Goal: Information Seeking & Learning: Learn about a topic

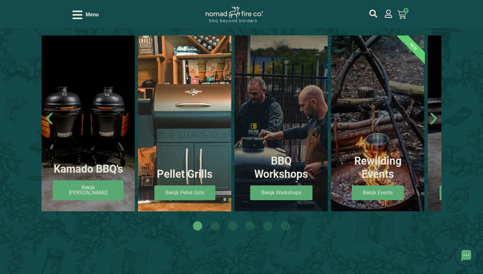
scroll to position [364, 0]
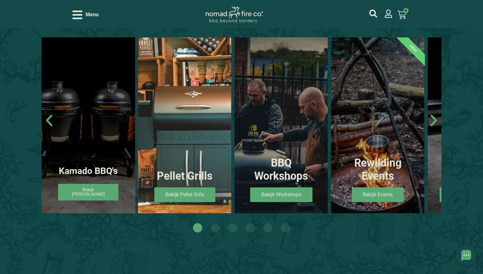
click at [96, 192] on link "Bekijk Kamado's" at bounding box center [88, 192] width 60 height 17
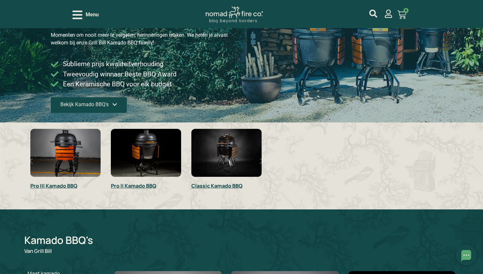
scroll to position [91, 0]
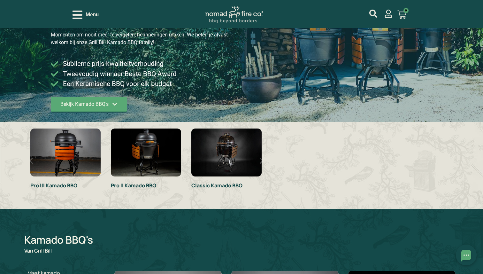
click at [69, 185] on link "Pro III Kamado BBQ" at bounding box center [53, 185] width 47 height 7
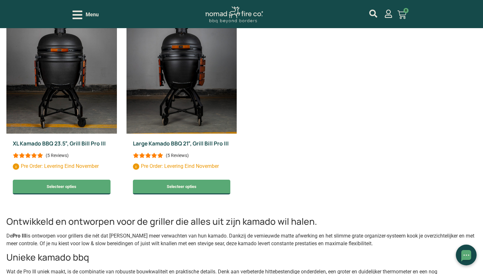
scroll to position [342, 0]
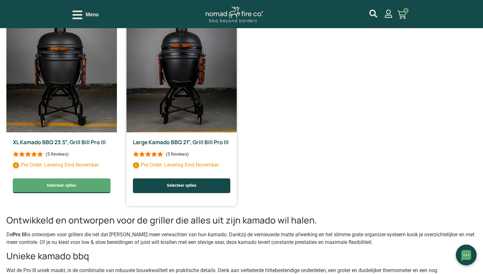
click at [196, 185] on link "Selecteer opties" at bounding box center [182, 185] width 98 height 15
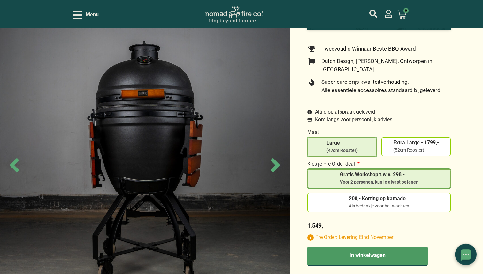
scroll to position [178, 0]
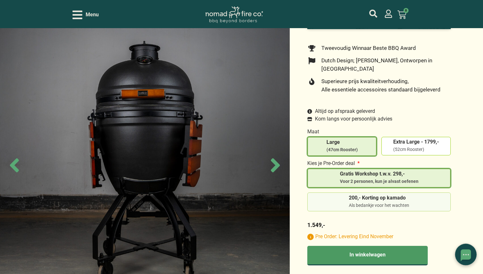
click at [323, 195] on label "200,- Korting op kamado Als bedankje voor het wachten" at bounding box center [379, 201] width 138 height 13
click at [0, 0] on input "200,- Korting op kamado Als bedankje voor het wachten" at bounding box center [0, 0] width 0 height 0
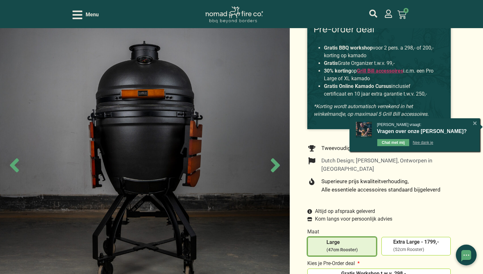
scroll to position [77, 0]
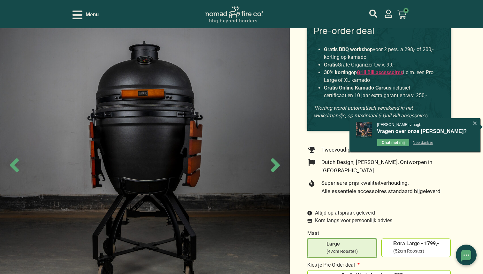
click at [345, 91] on strong "Gratis Online Kamado Cursus" at bounding box center [357, 88] width 67 height 6
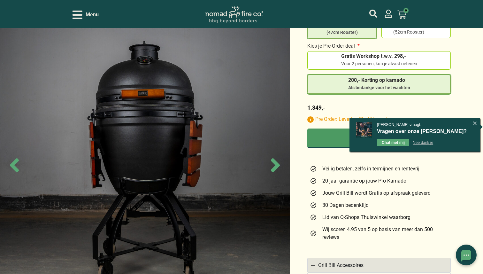
scroll to position [308, 0]
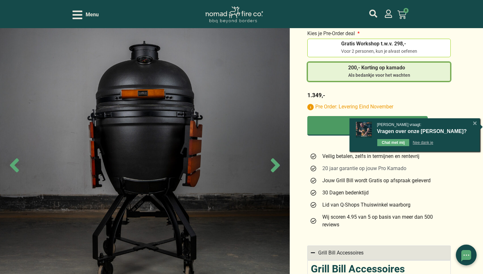
click at [332, 164] on span "20 jaar garantie op jouw Pro Kamado" at bounding box center [363, 168] width 86 height 8
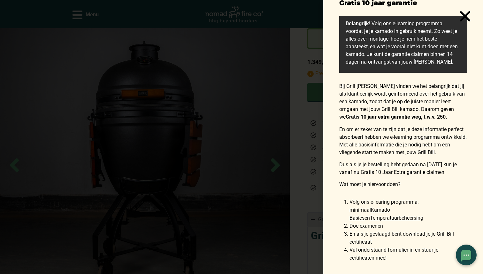
scroll to position [0, 0]
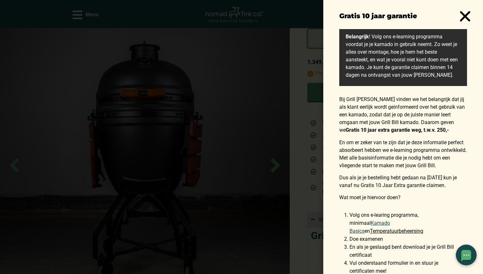
click at [381, 222] on link "Kamado Basics" at bounding box center [369, 227] width 41 height 14
click at [387, 230] on link "Temperatuurbeheersing" at bounding box center [396, 231] width 53 height 6
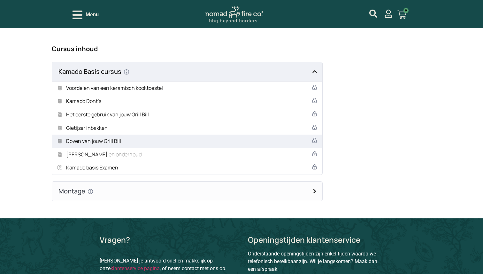
scroll to position [371, 0]
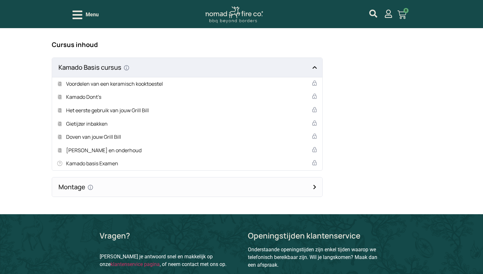
click at [315, 188] on h4 "Montage Hoe monteer ik een Grill Bill Kamado" at bounding box center [187, 186] width 270 height 19
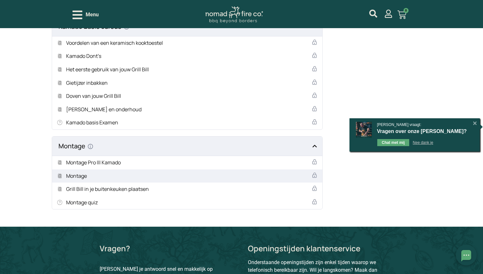
scroll to position [419, 0]
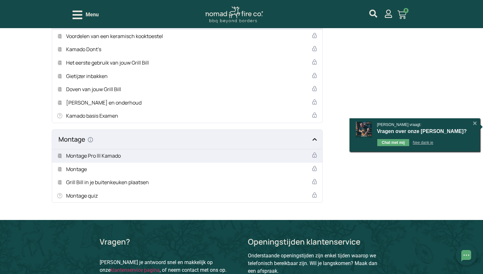
click at [105, 156] on h5 "Montage Pro III Kamado" at bounding box center [93, 156] width 55 height 8
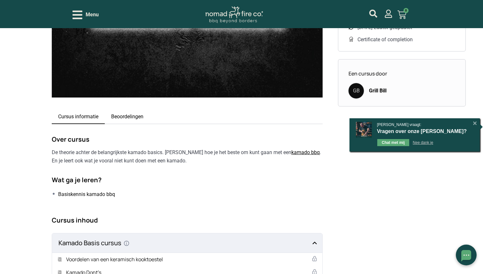
scroll to position [198, 0]
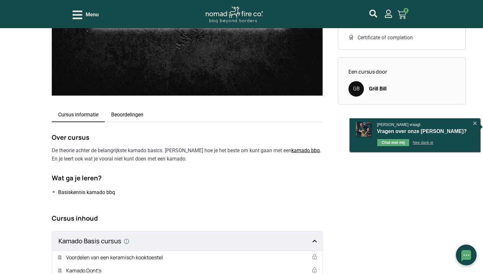
click at [128, 114] on link "Beoordelingen" at bounding box center [127, 115] width 45 height 14
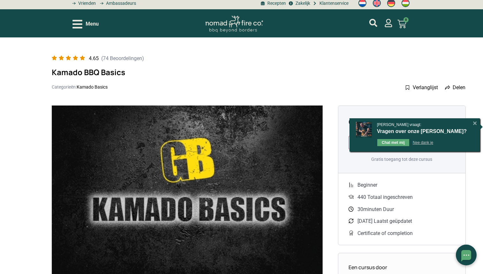
scroll to position [0, 0]
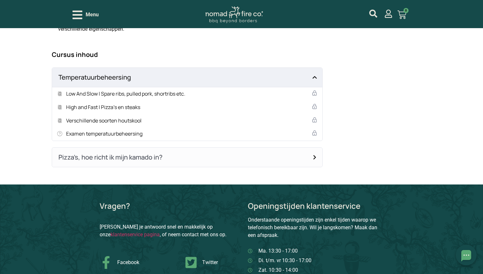
scroll to position [354, 0]
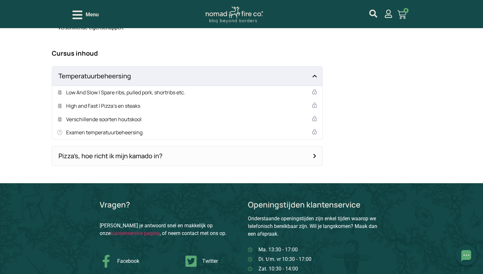
click at [314, 156] on h4 "Pizza’s, hoe richt ik mijn kamado in?" at bounding box center [187, 155] width 270 height 19
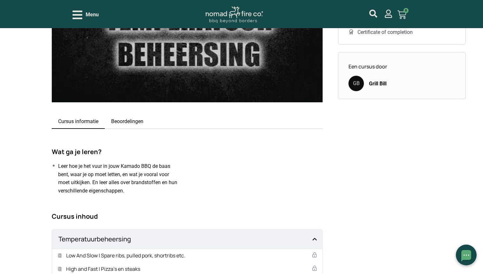
scroll to position [173, 0]
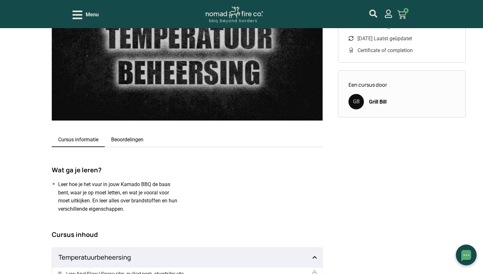
click at [141, 139] on link "Beoordelingen" at bounding box center [127, 140] width 45 height 14
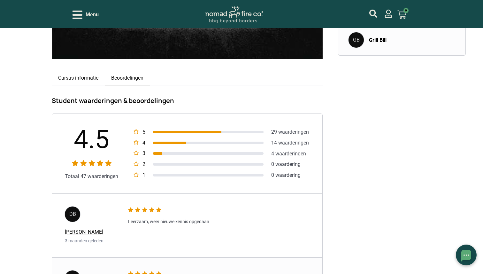
scroll to position [0, 0]
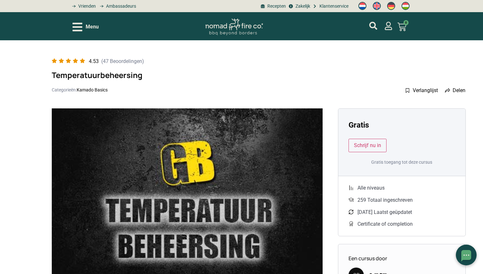
click at [78, 26] on icon "Open/Close Menu" at bounding box center [77, 27] width 10 height 9
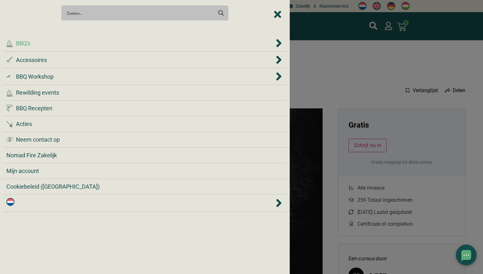
click at [50, 43] on div ".cls-1 { fill: #042e2c; } BBQ's" at bounding box center [139, 43] width 267 height 9
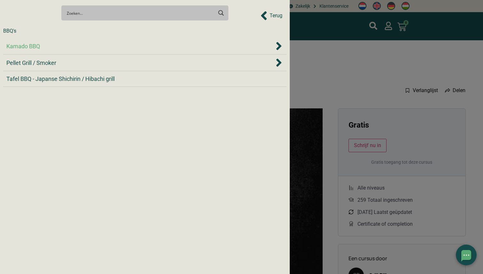
click at [52, 48] on div "Kamado BBQ" at bounding box center [139, 46] width 267 height 9
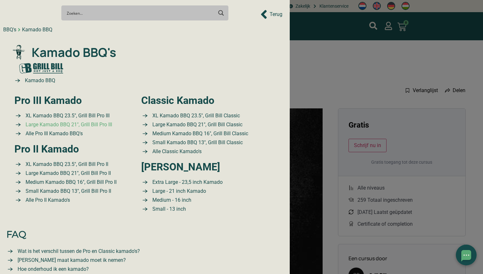
click at [58, 124] on span "Large Kamado BBQ 21″, Grill Bill Pro III" at bounding box center [68, 125] width 88 height 8
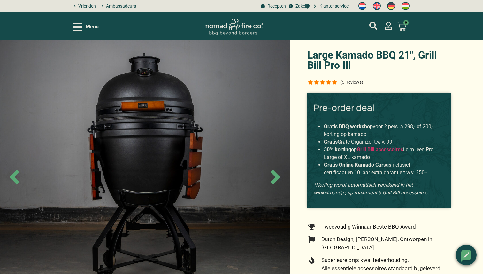
click at [468, 253] on div at bounding box center [468, 253] width 2 height 2
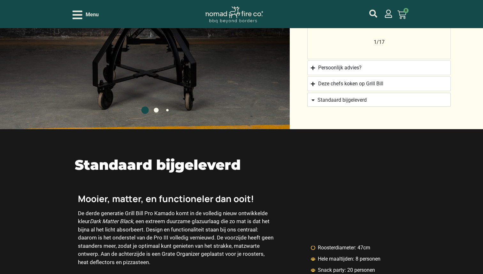
scroll to position [757, 0]
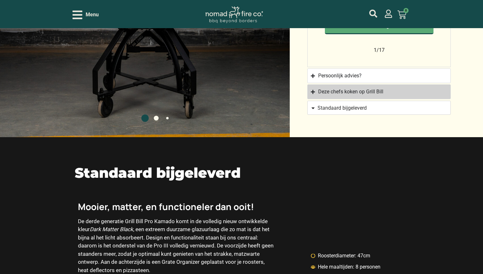
click at [313, 90] on icon "Accordion. Open links with Enter or Space, close with Escape, and navigate with…" at bounding box center [313, 92] width 4 height 4
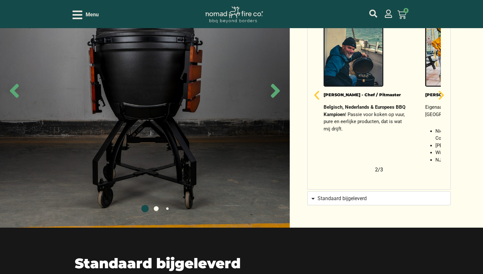
scroll to position [587, 0]
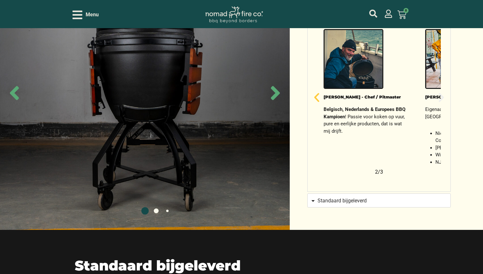
click at [442, 93] on icon "Volgende slide" at bounding box center [441, 97] width 5 height 9
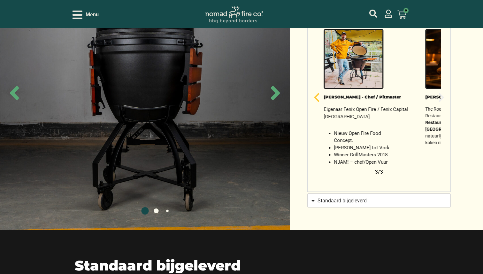
click at [442, 93] on icon "Volgende slide" at bounding box center [441, 97] width 5 height 9
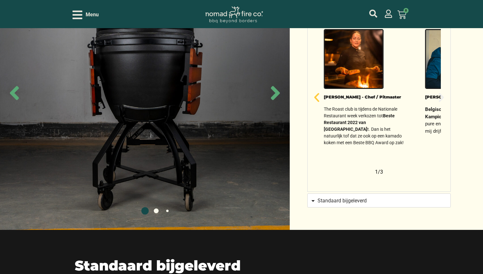
click at [442, 93] on icon "Volgende slide" at bounding box center [441, 97] width 5 height 9
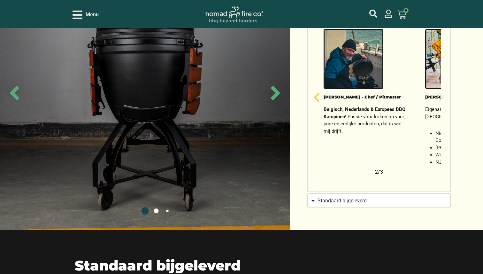
click at [442, 93] on icon "Volgende slide" at bounding box center [441, 97] width 5 height 9
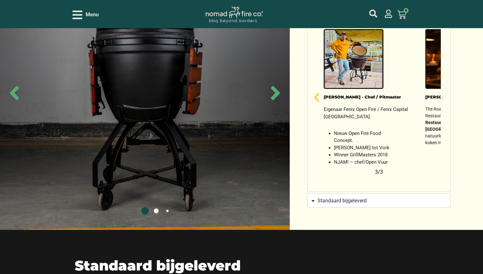
click at [441, 93] on icon "Volgende slide" at bounding box center [441, 97] width 5 height 9
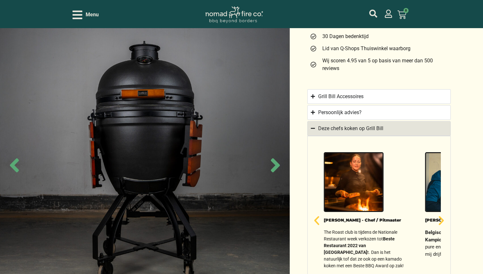
scroll to position [463, 0]
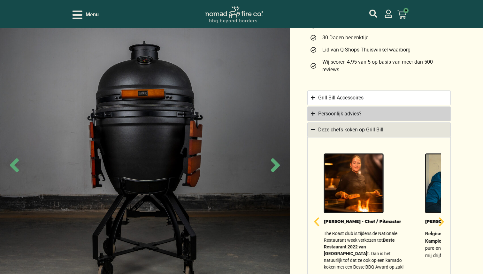
click at [313, 111] on icon "Accordion. Open links with Enter or Space, close with Escape, and navigate with…" at bounding box center [313, 113] width 4 height 4
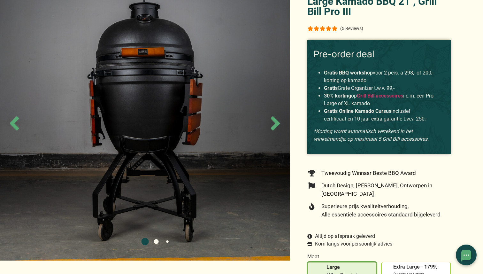
scroll to position [0, 0]
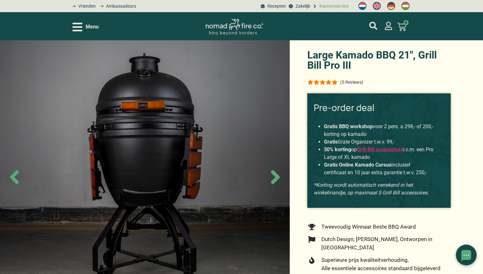
click at [334, 6] on span "Klantenservice" at bounding box center [333, 6] width 31 height 7
click at [376, 151] on link "Grill Bill accessoires" at bounding box center [379, 149] width 46 height 6
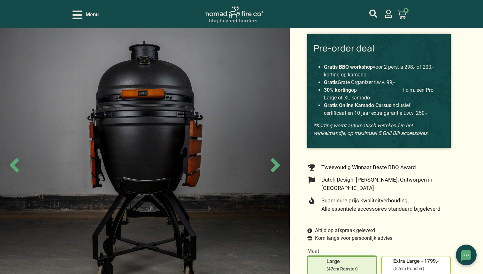
click at [383, 90] on link "Grill Bill accessoires" at bounding box center [379, 90] width 46 height 6
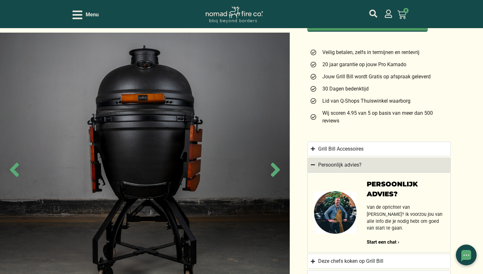
scroll to position [410, 0]
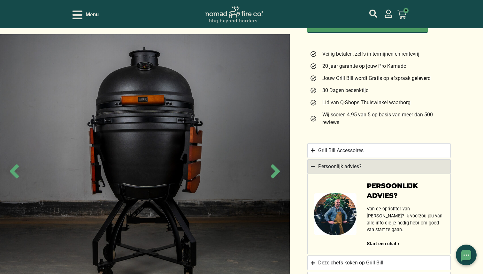
click at [313, 164] on icon "Accordion. Open links with Enter or Space, close with Escape, and navigate with…" at bounding box center [313, 166] width 4 height 5
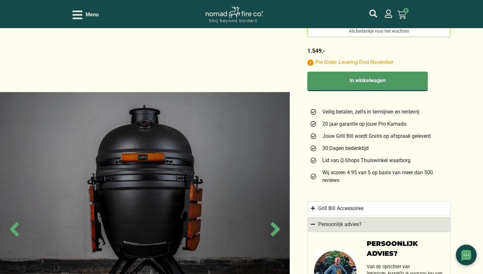
scroll to position [337, 0]
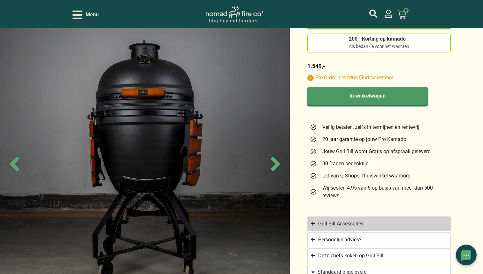
click at [316, 216] on summary "Grill Bill Accessoires" at bounding box center [378, 223] width 143 height 15
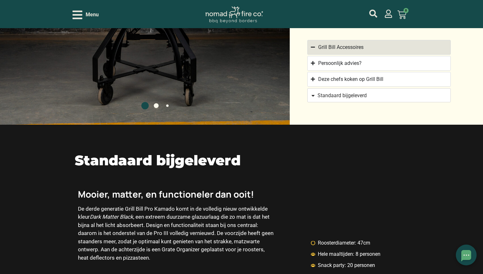
scroll to position [593, 0]
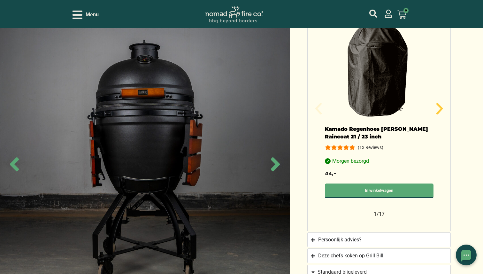
click at [439, 103] on icon "Volgende slide" at bounding box center [439, 108] width 6 height 11
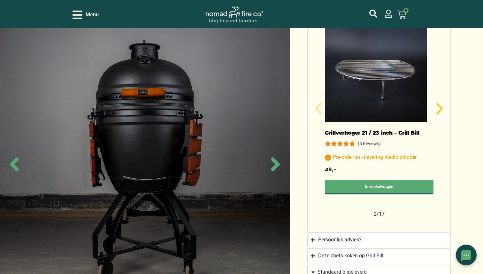
click at [439, 103] on icon "Volgende slide" at bounding box center [439, 108] width 6 height 11
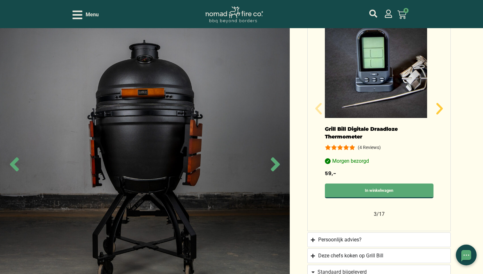
click at [439, 103] on icon "Volgende slide" at bounding box center [439, 108] width 6 height 11
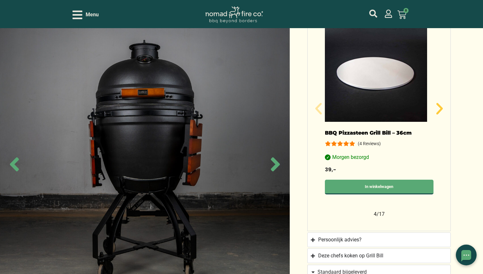
click at [439, 103] on icon "Volgende slide" at bounding box center [439, 108] width 6 height 11
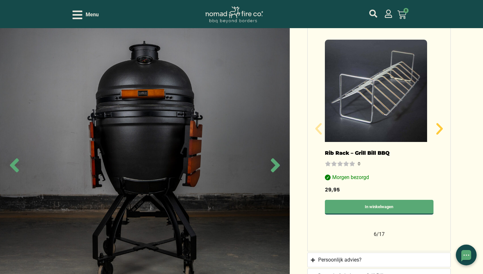
scroll to position [566, 0]
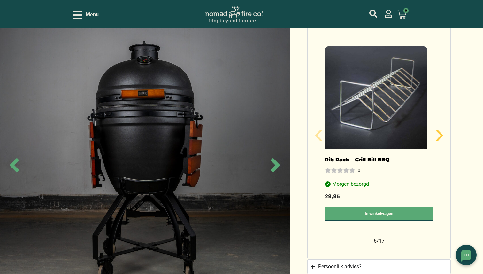
click at [439, 130] on icon "Volgende slide" at bounding box center [439, 135] width 6 height 11
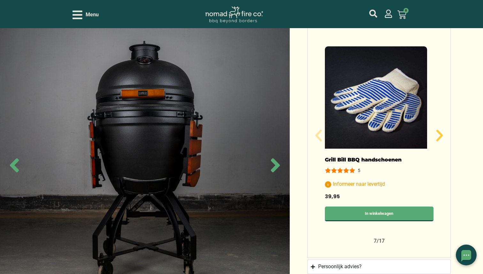
click at [439, 130] on icon "Volgende slide" at bounding box center [439, 135] width 6 height 11
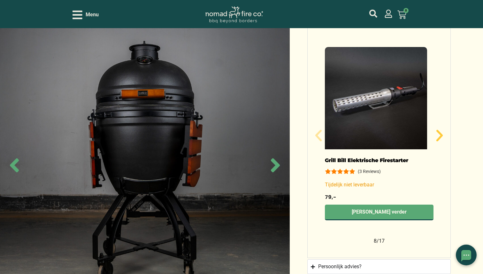
click at [439, 130] on icon "Volgende slide" at bounding box center [439, 135] width 6 height 11
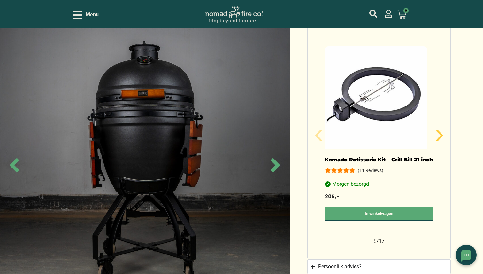
click at [439, 130] on icon "Volgende slide" at bounding box center [439, 135] width 6 height 11
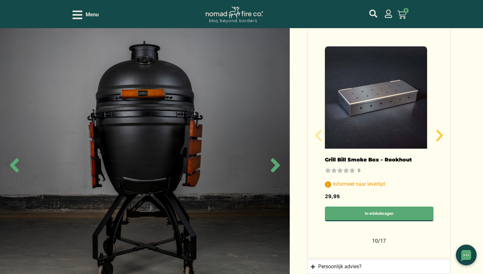
click at [439, 130] on icon "Volgende slide" at bounding box center [439, 135] width 6 height 11
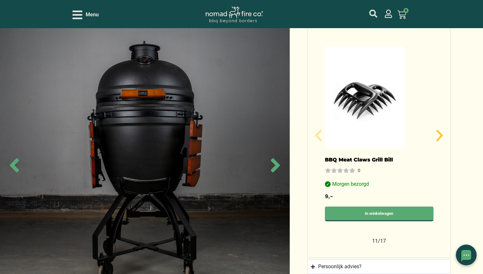
click at [439, 130] on icon "Volgende slide" at bounding box center [439, 135] width 6 height 11
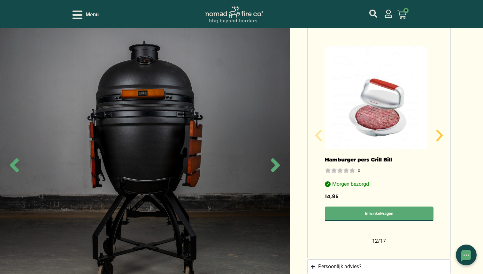
click at [439, 130] on icon "Volgende slide" at bounding box center [439, 135] width 6 height 11
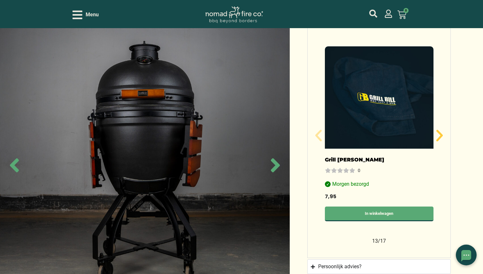
click at [439, 130] on icon "Volgende slide" at bounding box center [439, 135] width 6 height 11
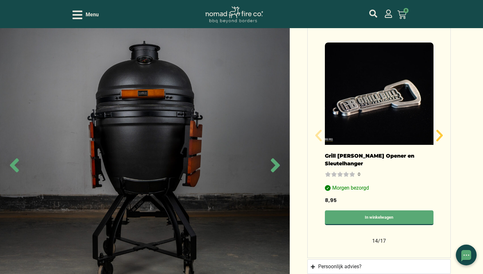
click at [439, 130] on icon "Volgende slide" at bounding box center [439, 135] width 6 height 11
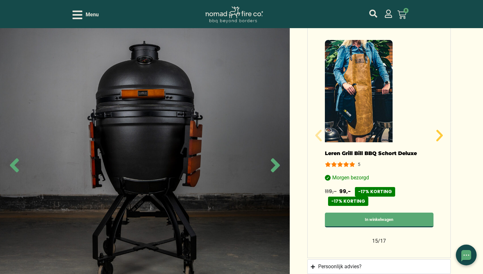
click at [439, 130] on icon "Volgende slide" at bounding box center [439, 135] width 6 height 11
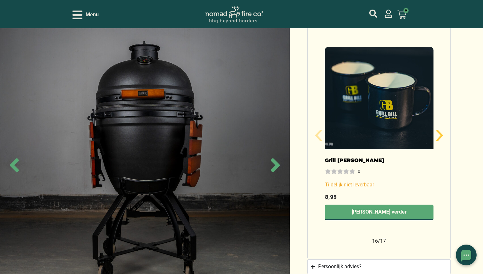
click at [439, 130] on icon "Volgende slide" at bounding box center [439, 135] width 6 height 11
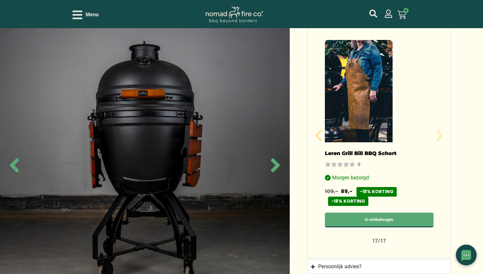
click at [439, 130] on icon "Volgende slide" at bounding box center [439, 135] width 6 height 11
click at [318, 130] on icon "Vorige slide" at bounding box center [318, 135] width 6 height 11
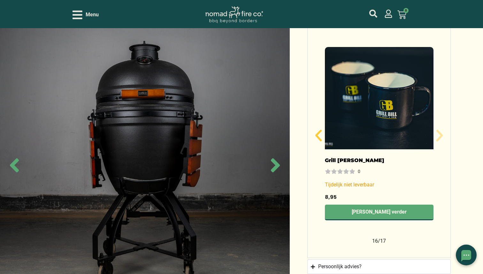
click at [318, 130] on icon "Vorige slide" at bounding box center [318, 135] width 6 height 11
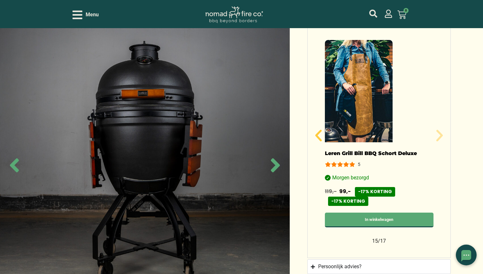
click at [318, 130] on icon "Vorige slide" at bounding box center [318, 135] width 6 height 11
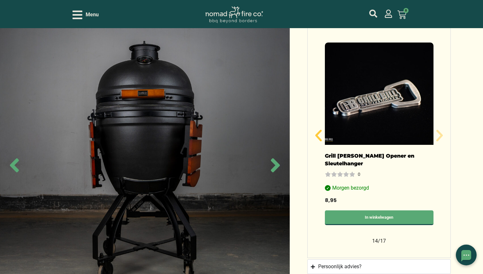
click at [318, 130] on icon "Vorige slide" at bounding box center [318, 135] width 6 height 11
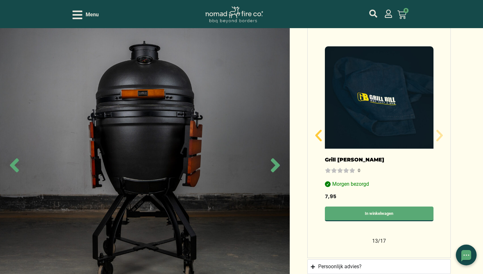
click at [318, 130] on icon "Vorige slide" at bounding box center [318, 135] width 6 height 11
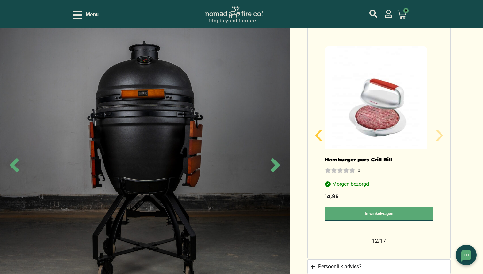
click at [318, 130] on icon "Vorige slide" at bounding box center [318, 135] width 6 height 11
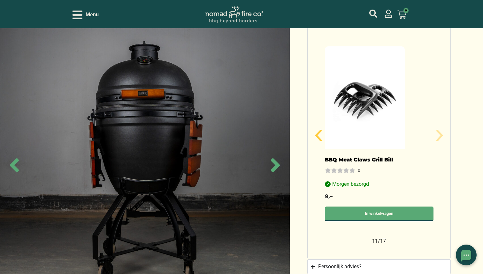
click at [318, 130] on icon "Vorige slide" at bounding box center [318, 135] width 6 height 11
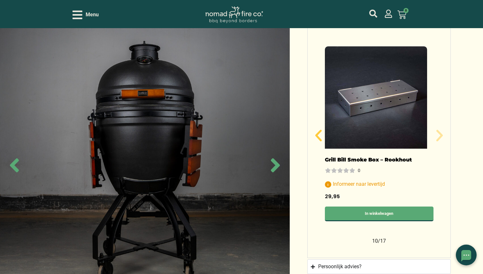
click at [318, 130] on icon "Vorige slide" at bounding box center [318, 135] width 6 height 11
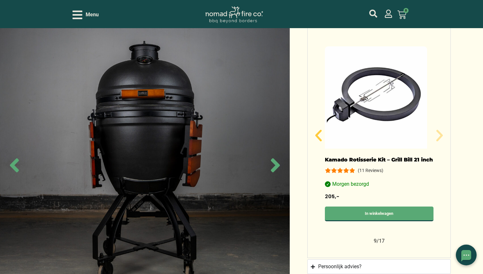
click at [318, 130] on icon "Vorige slide" at bounding box center [318, 135] width 6 height 11
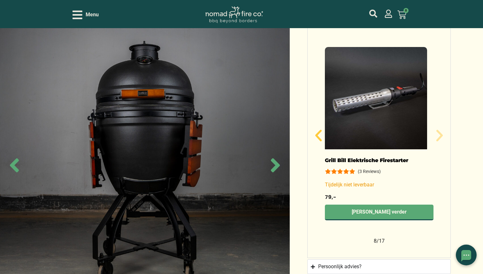
click at [318, 130] on icon "Vorige slide" at bounding box center [318, 135] width 6 height 11
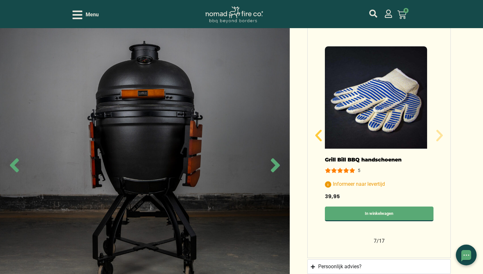
click at [318, 130] on icon "Vorige slide" at bounding box center [318, 135] width 6 height 11
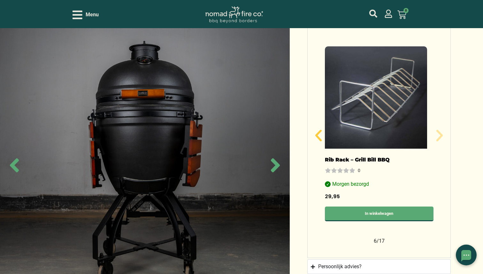
click at [318, 130] on icon "Vorige slide" at bounding box center [318, 135] width 6 height 11
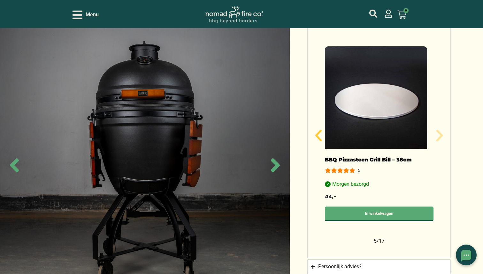
click at [318, 130] on icon "Vorige slide" at bounding box center [318, 135] width 6 height 11
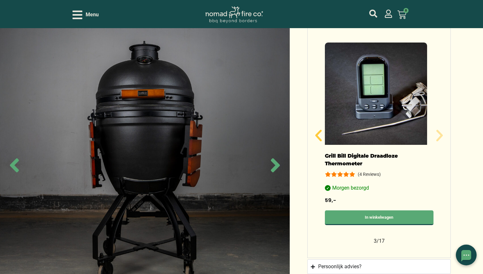
click at [318, 130] on icon "Vorige slide" at bounding box center [318, 135] width 6 height 11
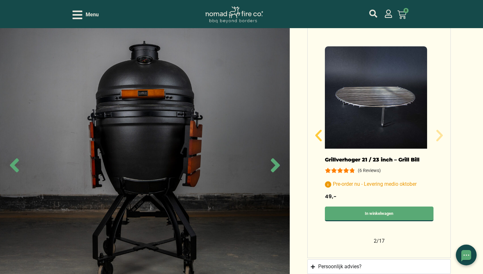
click at [318, 130] on icon "Vorige slide" at bounding box center [318, 135] width 6 height 11
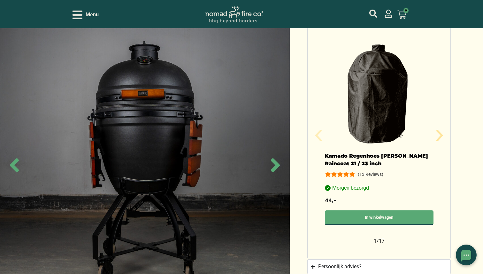
click at [318, 130] on icon "Vorige slide" at bounding box center [318, 135] width 6 height 11
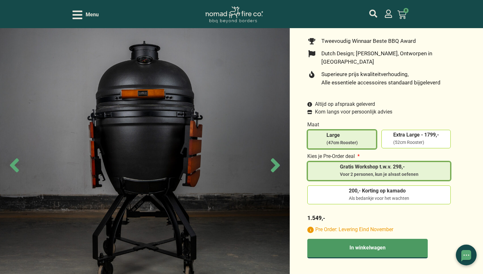
scroll to position [190, 0]
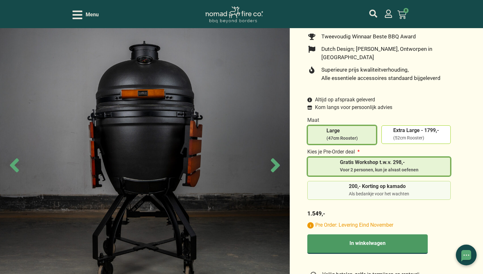
click at [358, 184] on span "200,- Korting op kamado" at bounding box center [379, 187] width 60 height 7
click at [0, 0] on input "200,- Korting op kamado Als bedankje voor het wachten" at bounding box center [0, 0] width 0 height 0
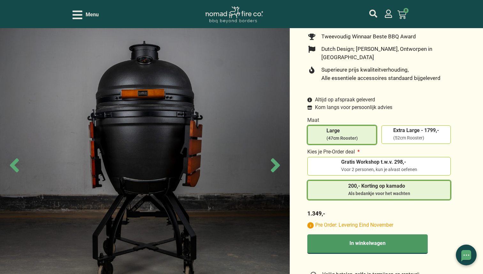
click at [310, 222] on p "Pre Order: Levering Eind November" at bounding box center [378, 225] width 143 height 6
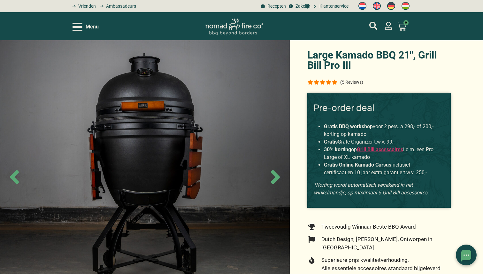
click at [79, 29] on icon "Open/Close Menu" at bounding box center [77, 26] width 10 height 11
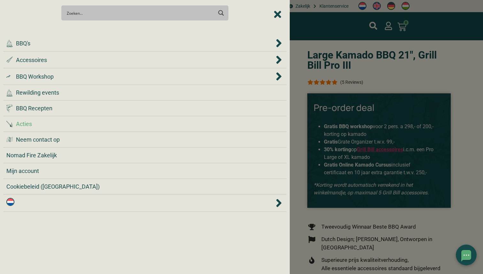
click at [49, 122] on div "Acties" at bounding box center [144, 123] width 277 height 9
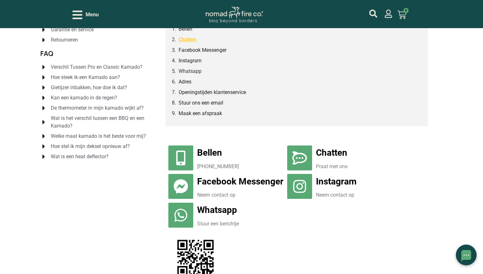
scroll to position [79, 0]
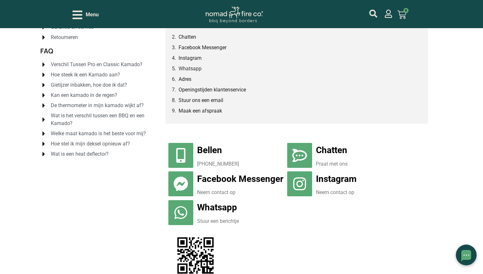
click at [224, 208] on link "Whatsapp" at bounding box center [217, 207] width 40 height 11
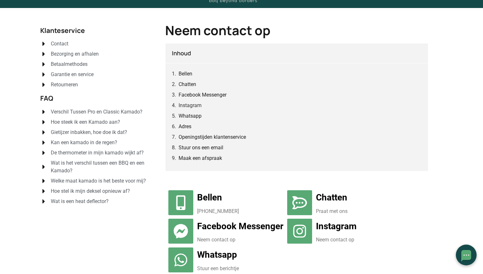
scroll to position [0, 0]
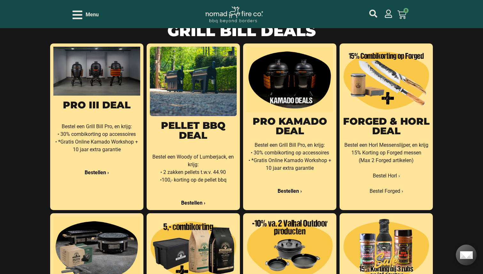
scroll to position [136, 0]
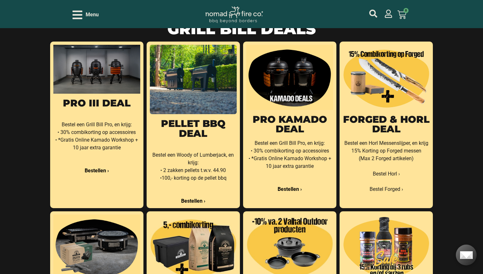
click at [276, 122] on link "PRO KAMADO Deal" at bounding box center [289, 123] width 74 height 21
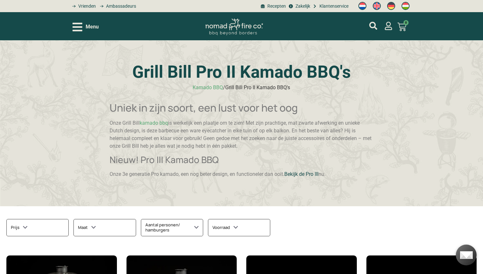
click at [308, 174] on link "Bekijk de Pro III" at bounding box center [301, 174] width 34 height 6
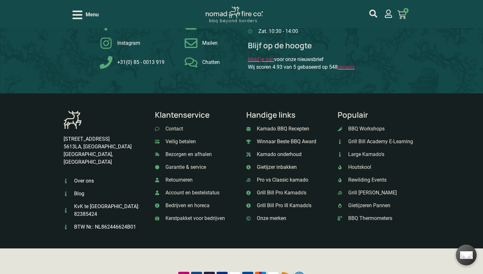
scroll to position [2818, 0]
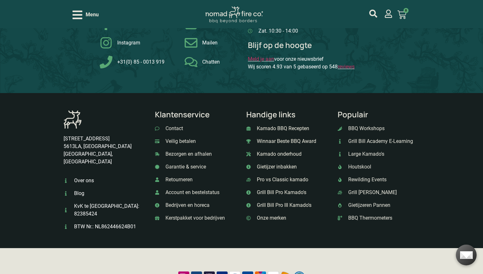
click at [83, 189] on span "Blog" at bounding box center [78, 193] width 12 height 8
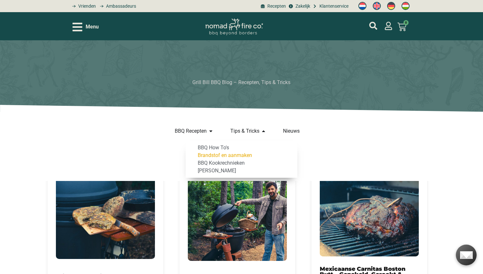
click at [222, 155] on span "Brandstof en aanmaken" at bounding box center [224, 155] width 56 height 8
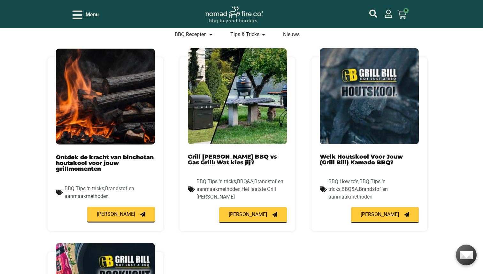
scroll to position [220, 0]
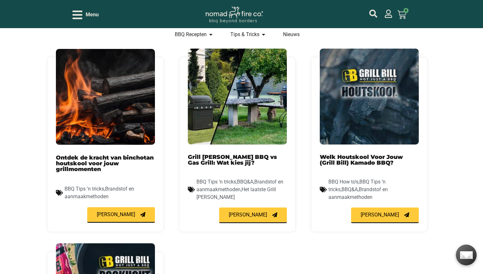
click at [360, 157] on link "Welk Houtskool Voor Jouw (Grill Bill) Kamado BBQ?" at bounding box center [360, 159] width 83 height 12
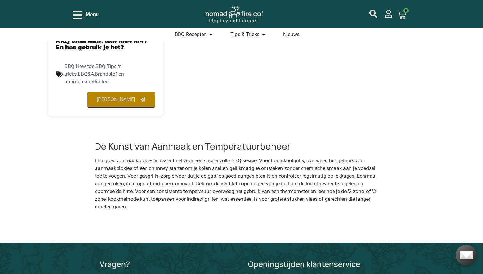
scroll to position [528, 0]
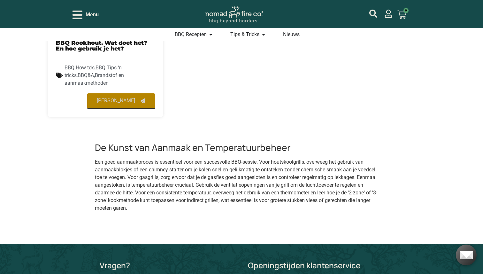
click at [127, 104] on link "Lees meer" at bounding box center [121, 101] width 68 height 16
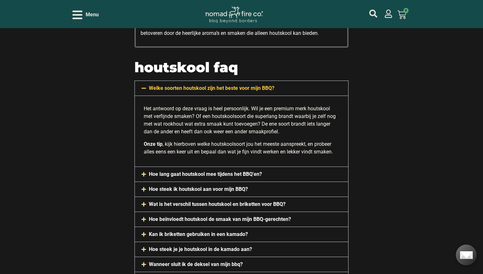
scroll to position [1992, 0]
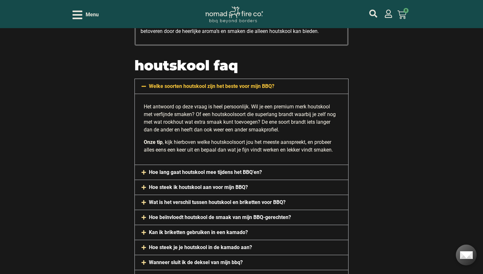
click at [146, 175] on icon at bounding box center [143, 171] width 5 height 5
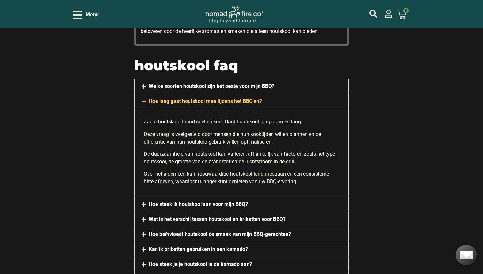
click at [145, 104] on icon at bounding box center [143, 101] width 5 height 5
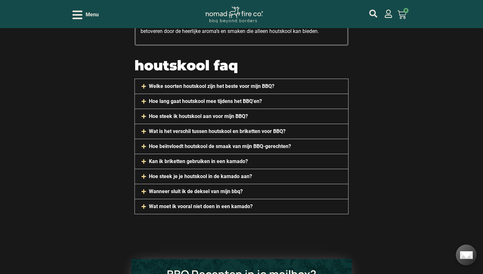
click at [144, 118] on icon at bounding box center [143, 116] width 4 height 4
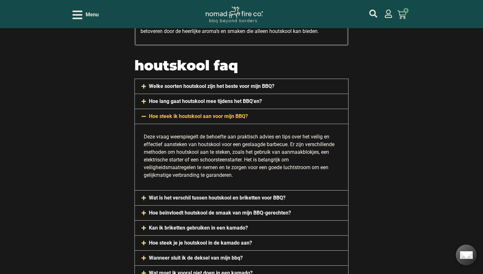
click at [144, 119] on icon at bounding box center [143, 116] width 5 height 5
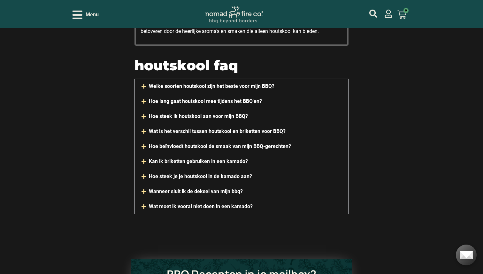
click at [144, 164] on icon at bounding box center [143, 161] width 5 height 5
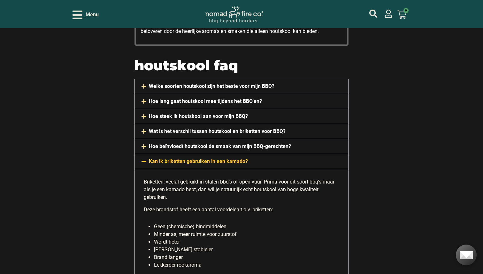
click at [144, 164] on icon at bounding box center [143, 161] width 5 height 5
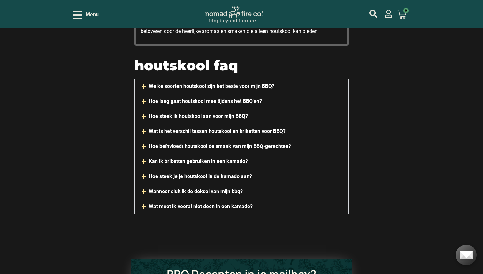
click at [142, 178] on icon at bounding box center [143, 176] width 4 height 4
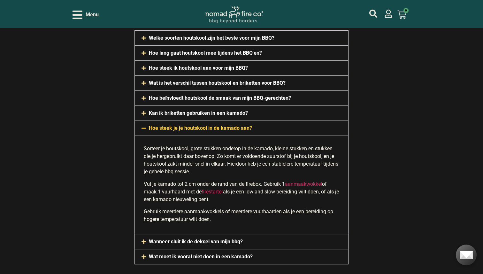
scroll to position [2045, 0]
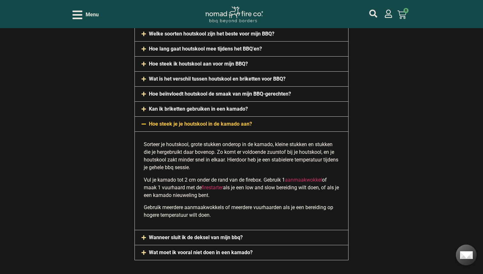
click at [142, 126] on icon at bounding box center [143, 123] width 5 height 5
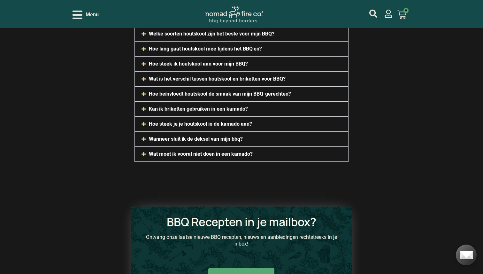
click at [143, 141] on icon at bounding box center [143, 139] width 4 height 4
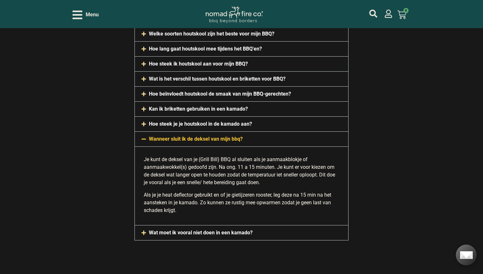
click at [143, 141] on icon at bounding box center [143, 138] width 5 height 5
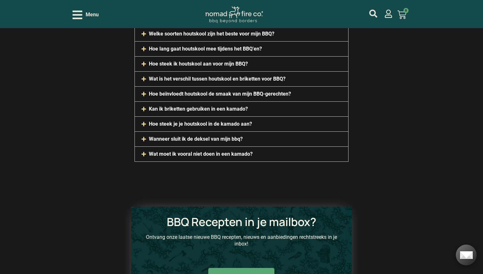
click at [144, 156] on icon at bounding box center [143, 153] width 5 height 5
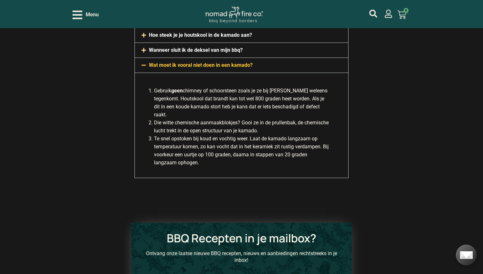
scroll to position [2134, 0]
click at [144, 65] on icon at bounding box center [143, 64] width 4 height 1
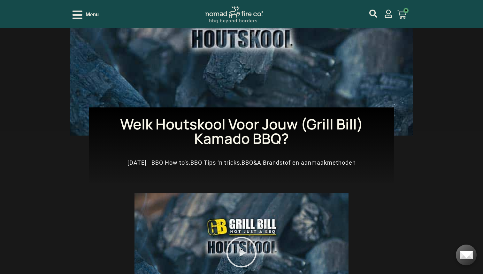
scroll to position [0, 0]
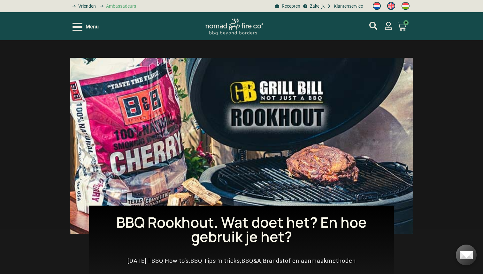
click at [120, 6] on span "Ambassadeurs" at bounding box center [120, 6] width 32 height 7
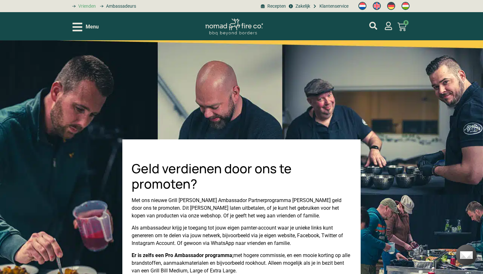
click at [89, 7] on span "Vrienden" at bounding box center [86, 6] width 19 height 7
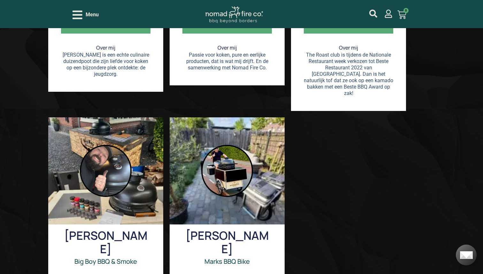
scroll to position [388, 0]
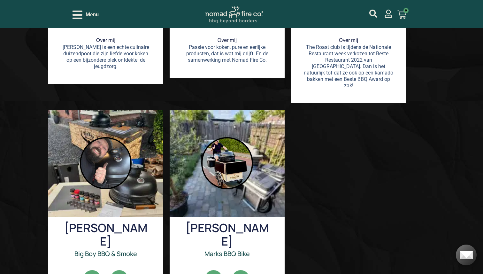
click at [229, 138] on img at bounding box center [226, 162] width 49 height 49
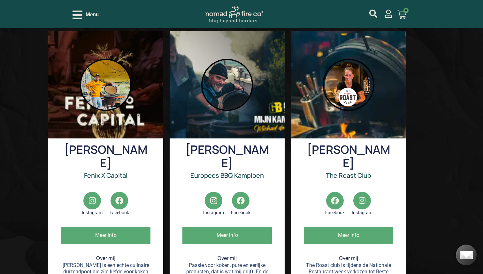
scroll to position [167, 0]
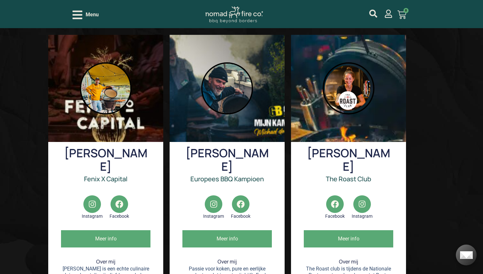
click at [354, 230] on span "Meer info" at bounding box center [348, 238] width 89 height 17
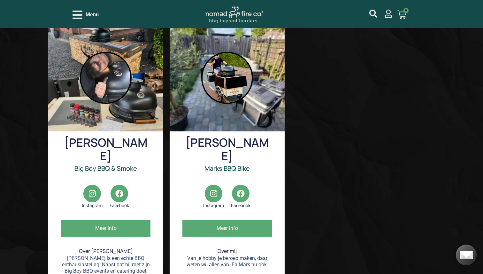
scroll to position [474, 0]
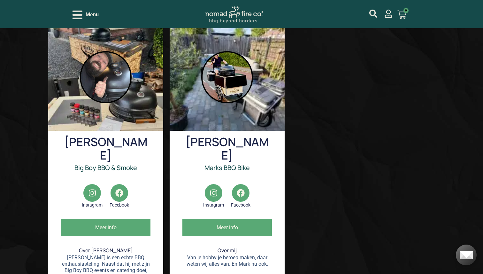
click at [225, 219] on span "Meer info" at bounding box center [226, 227] width 89 height 17
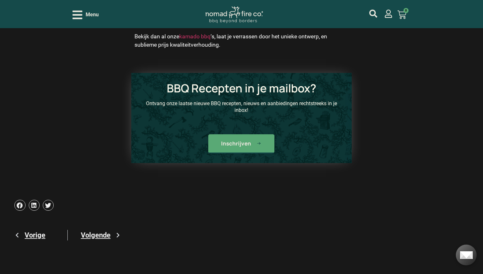
scroll to position [2091, 0]
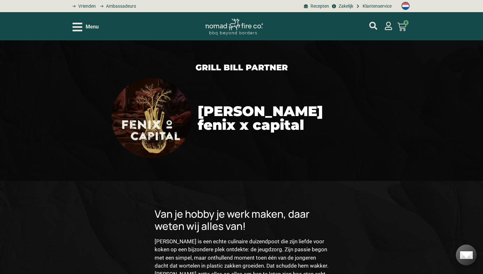
click at [83, 29] on div "Menu" at bounding box center [85, 26] width 26 height 11
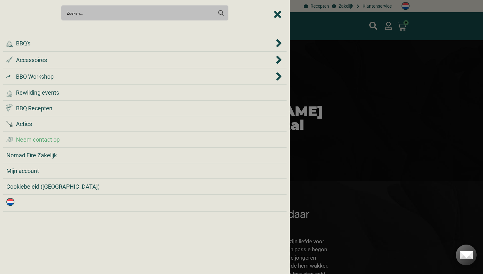
click at [42, 140] on span "Neem contact op" at bounding box center [38, 139] width 44 height 9
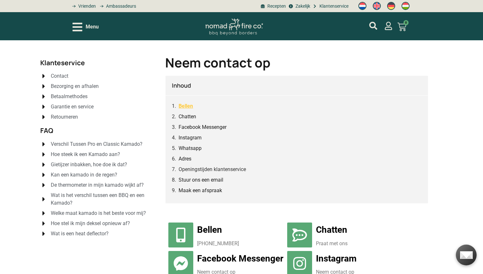
click at [188, 106] on link "Bellen" at bounding box center [185, 106] width 14 height 8
click at [187, 161] on link "Adres" at bounding box center [185, 158] width 14 height 8
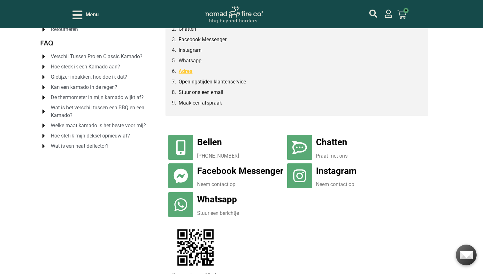
scroll to position [78, 0]
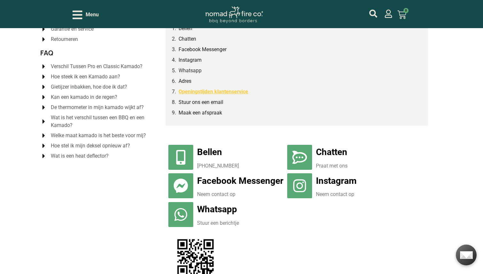
click at [222, 91] on link "Openingstijden klantenservice" at bounding box center [213, 91] width 70 height 8
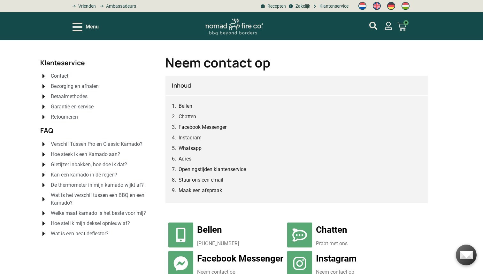
click at [99, 147] on span "Verschil Tussen Pro en Classic Kamado?" at bounding box center [95, 144] width 93 height 8
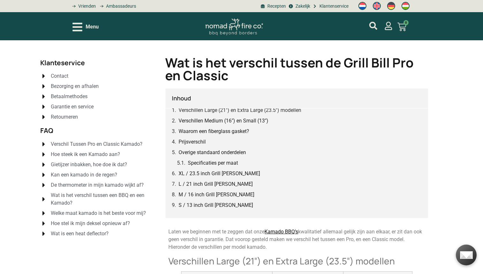
click at [90, 27] on span "Menu" at bounding box center [92, 27] width 13 height 8
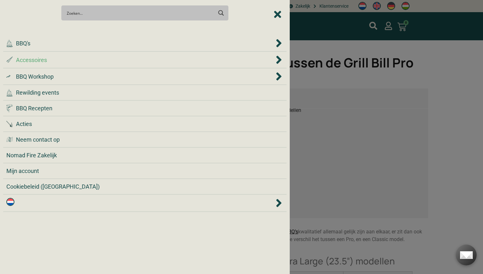
click at [109, 61] on div ".st0 { fill: #2c4a4e; } .st1 { fill: url(#Naamloos_verloop_2); } .st2 { fill: #…" at bounding box center [139, 60] width 267 height 9
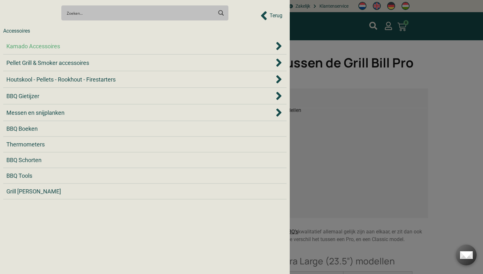
click at [118, 49] on div "Kamado Accessoires" at bounding box center [139, 46] width 267 height 9
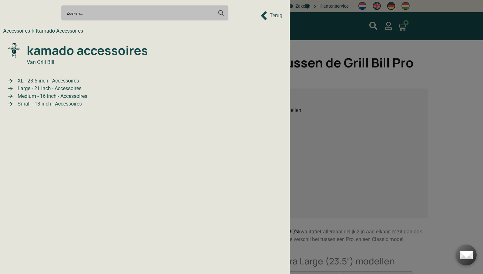
click at [61, 88] on span "Large - 21 inch - Accessoires" at bounding box center [48, 89] width 65 height 8
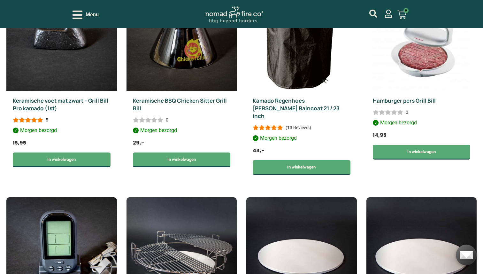
scroll to position [249, 0]
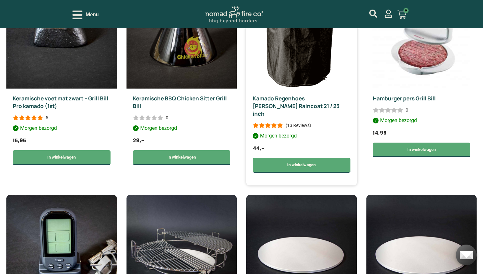
click at [292, 122] on div "(13 Reviews)" at bounding box center [298, 125] width 26 height 6
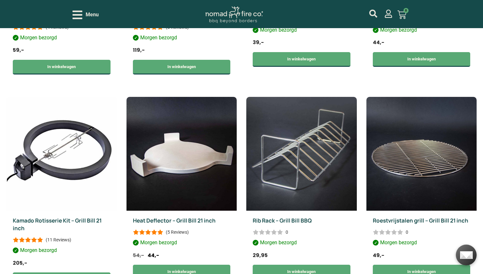
scroll to position [562, 0]
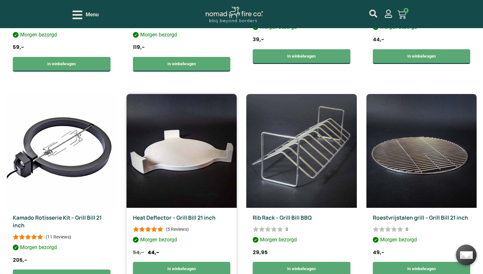
click at [194, 214] on link "Heat Deflector – Grill Bill 21 inch" at bounding box center [174, 217] width 83 height 7
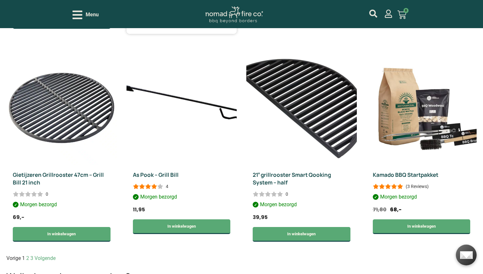
scroll to position [818, 0]
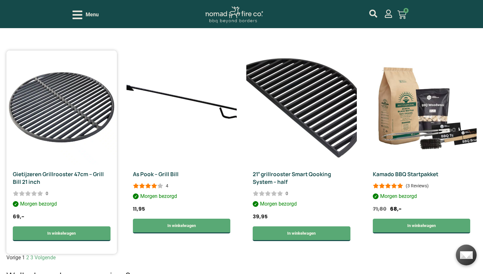
click at [68, 170] on link "Gietijzeren Grillrooster 47cm – Grill Bill 21 inch" at bounding box center [58, 177] width 91 height 15
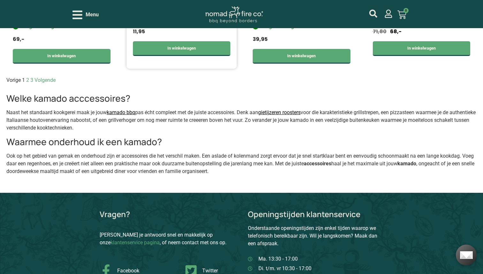
scroll to position [995, 0]
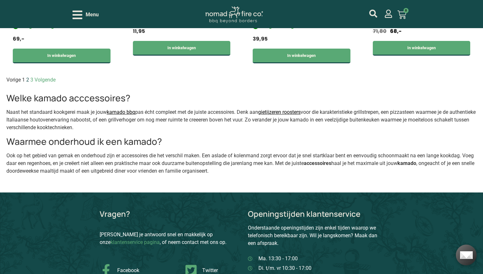
click at [28, 77] on link "Pagina 2" at bounding box center [27, 80] width 3 height 6
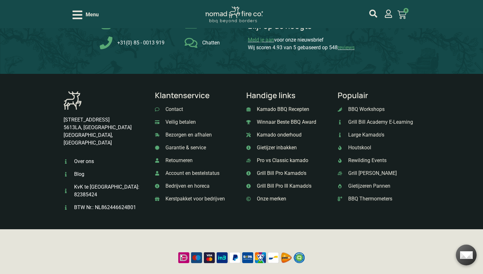
scroll to position [1258, 0]
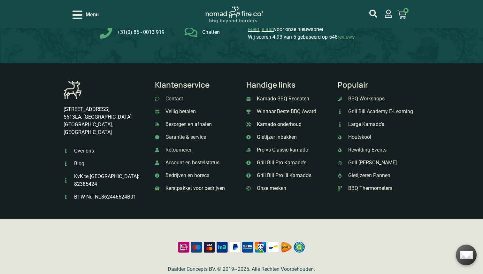
click at [188, 175] on span "Bedrijven en horeca" at bounding box center [187, 175] width 46 height 8
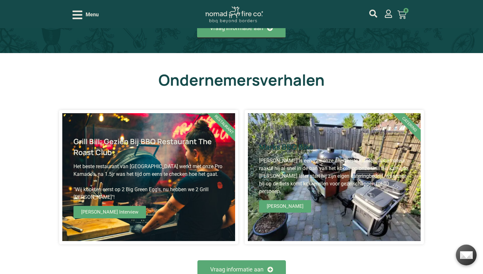
scroll to position [389, 0]
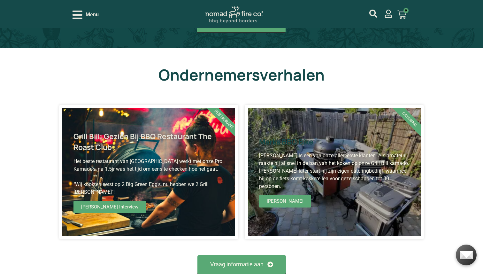
click at [275, 197] on span "Lees Meer" at bounding box center [285, 201] width 52 height 12
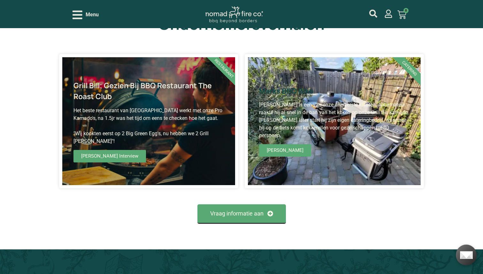
scroll to position [445, 0]
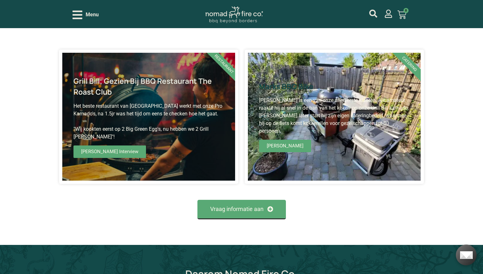
click at [104, 148] on span "Lees Interview" at bounding box center [109, 151] width 72 height 12
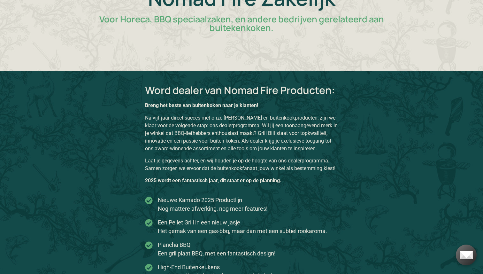
scroll to position [0, 0]
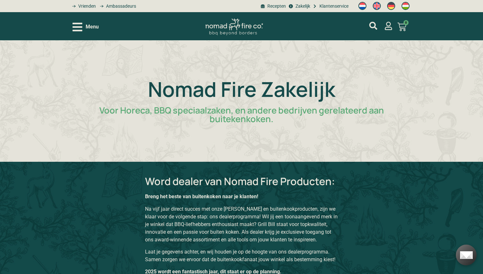
click at [90, 29] on span "Menu" at bounding box center [92, 27] width 13 height 8
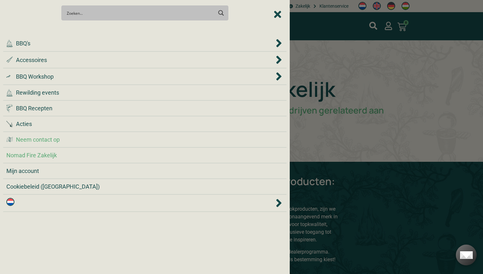
click at [77, 144] on li ".cls-1 { fill: #042e2c; } Neem contact op" at bounding box center [144, 140] width 283 height 16
click at [57, 139] on span "Neem contact op" at bounding box center [38, 139] width 44 height 9
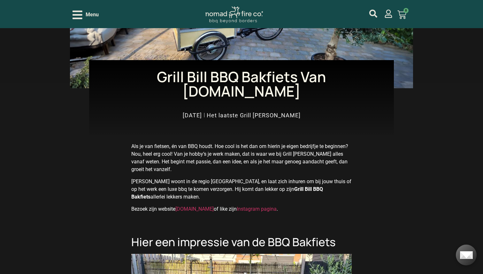
scroll to position [150, 0]
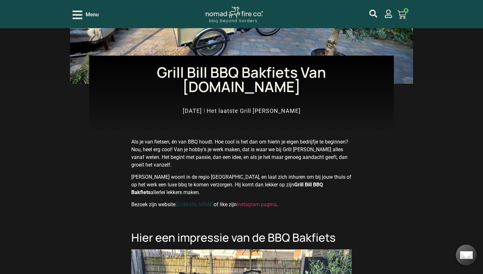
click at [201, 201] on link "[DOMAIN_NAME]" at bounding box center [194, 204] width 38 height 6
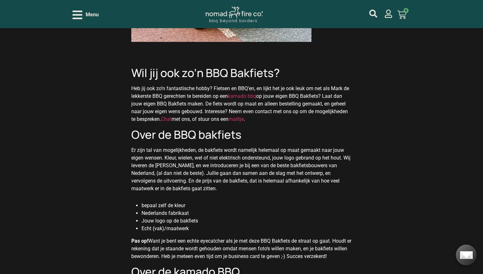
scroll to position [816, 0]
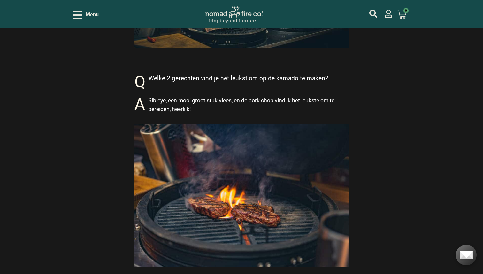
scroll to position [1214, 0]
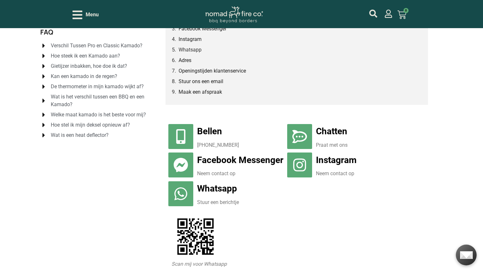
scroll to position [105, 0]
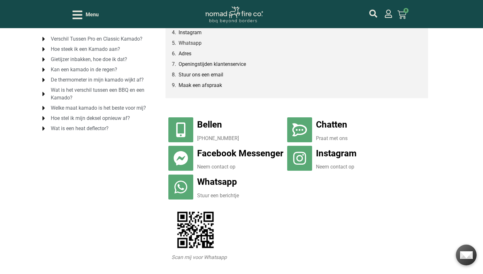
click at [231, 184] on link "Whatsapp" at bounding box center [217, 181] width 40 height 11
click at [192, 84] on link "Maak een afspraak" at bounding box center [200, 85] width 45 height 8
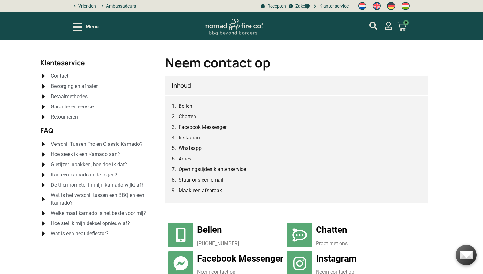
click at [96, 174] on span "Kan een kamado in de regen?" at bounding box center [83, 175] width 68 height 8
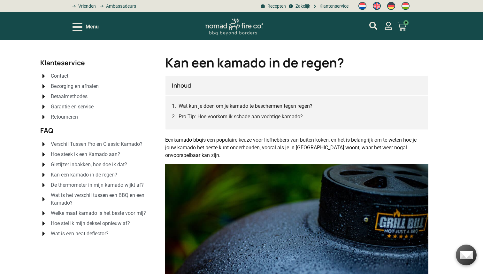
click at [107, 214] on span "Welke maat kamado is het beste voor mij?" at bounding box center [97, 213] width 97 height 8
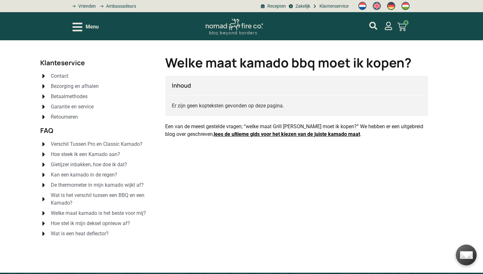
click at [249, 135] on link "lees de ultieme gids voor het kiezen van de juiste kamado maat" at bounding box center [287, 134] width 146 height 6
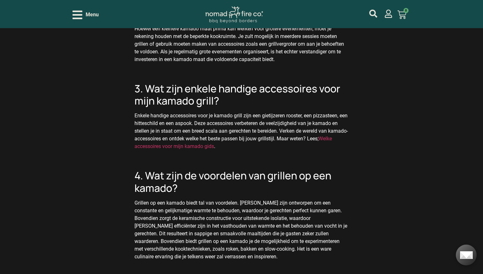
scroll to position [1170, 0]
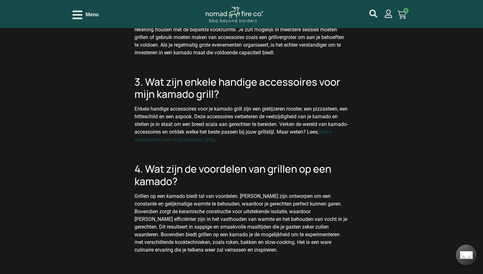
click at [191, 140] on link "Welke accessoires voor mijn kamado gids" at bounding box center [232, 136] width 197 height 14
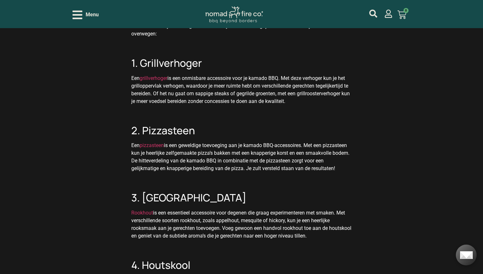
scroll to position [359, 0]
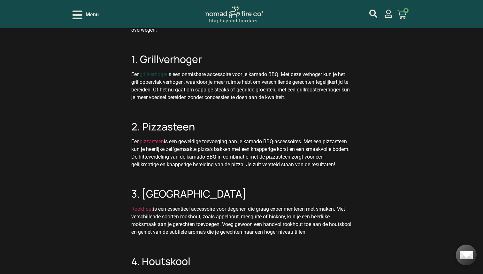
click at [157, 74] on link "grillverhoger" at bounding box center [153, 74] width 28 height 6
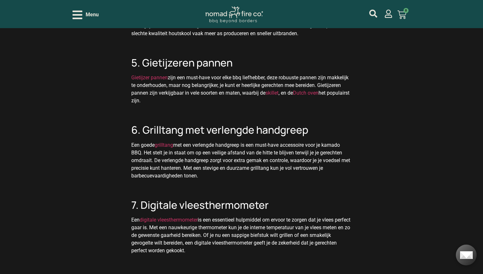
scroll to position [648, 0]
click at [164, 147] on link "grilltang" at bounding box center [163, 144] width 19 height 6
click at [172, 222] on link "digitale vleesthermometer" at bounding box center [168, 219] width 58 height 6
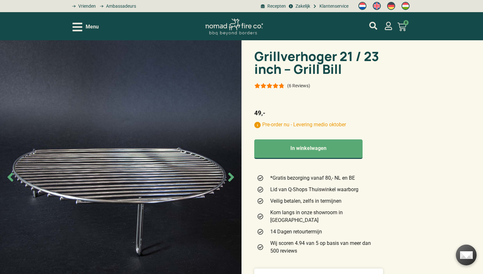
click at [230, 177] on icon "Next slide" at bounding box center [231, 177] width 14 height 14
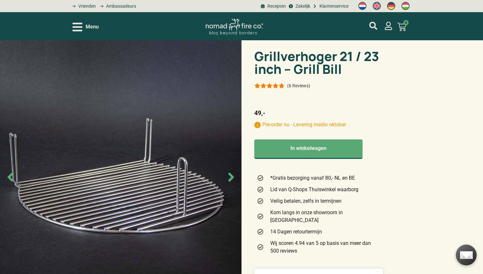
click at [230, 177] on icon "Next slide" at bounding box center [231, 177] width 14 height 14
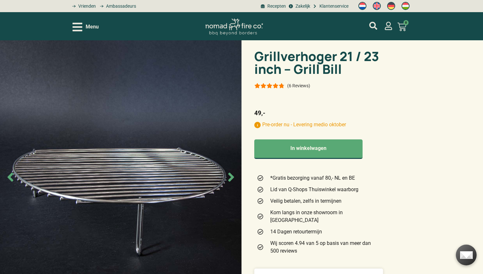
click at [13, 177] on icon "Previous slide" at bounding box center [10, 177] width 14 height 14
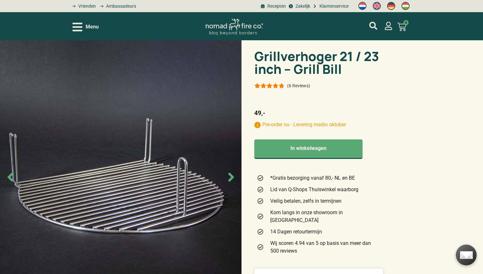
click at [231, 176] on icon "Next slide" at bounding box center [231, 176] width 6 height 9
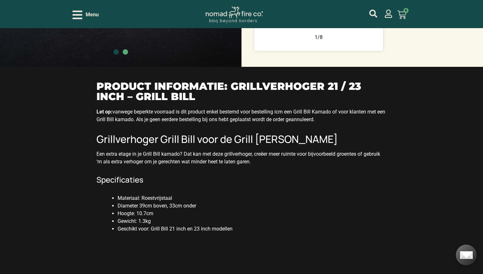
scroll to position [487, 0]
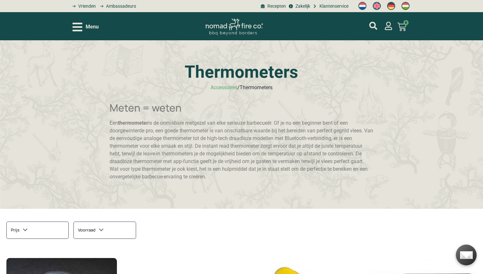
click at [80, 29] on icon "Open/Close Menu" at bounding box center [77, 26] width 10 height 11
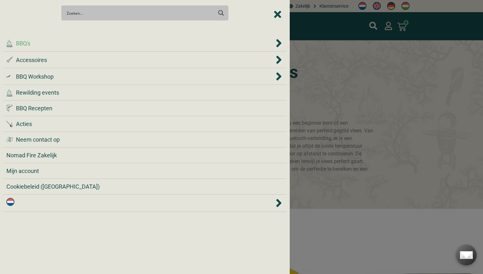
click at [39, 42] on div ".cls-1 { fill: #042e2c; } BBQ's" at bounding box center [139, 43] width 267 height 9
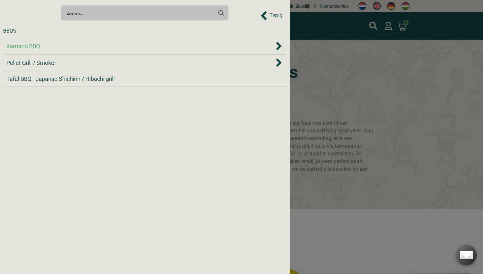
click at [42, 48] on div "Kamado BBQ" at bounding box center [139, 46] width 267 height 9
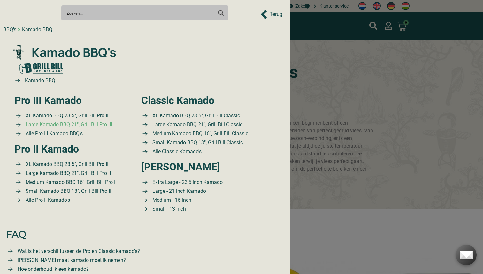
click at [83, 121] on span "Large Kamado BBQ 21″, Grill Bill Pro III" at bounding box center [68, 125] width 88 height 8
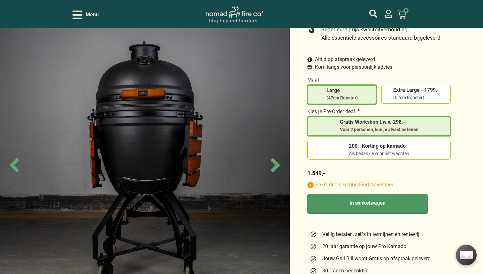
scroll to position [230, 0]
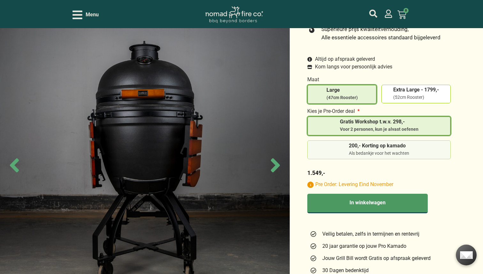
click at [405, 143] on span "200,- Korting op kamado" at bounding box center [379, 146] width 60 height 7
click at [0, 0] on input "200,- Korting op kamado Als bedankje voor het wachten" at bounding box center [0, 0] width 0 height 0
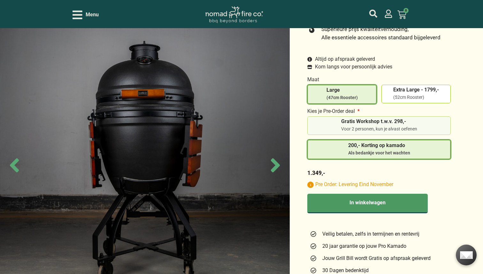
click at [427, 122] on label "Gratis Workshop t.w.v. 298,- Voor 2 personen, kun je alvast oefenen" at bounding box center [379, 125] width 138 height 13
click at [0, 0] on input "Gratis Workshop t.w.v. 298,- Voor 2 personen, kun je alvast oefenen" at bounding box center [0, 0] width 0 height 0
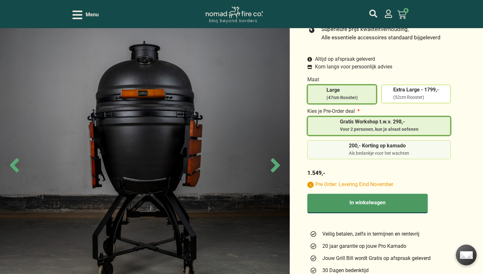
click at [421, 143] on label "200,- Korting op kamado Als bedankje voor het wachten" at bounding box center [379, 149] width 138 height 13
click at [0, 0] on input "200,- Korting op kamado Als bedankje voor het wachten" at bounding box center [0, 0] width 0 height 0
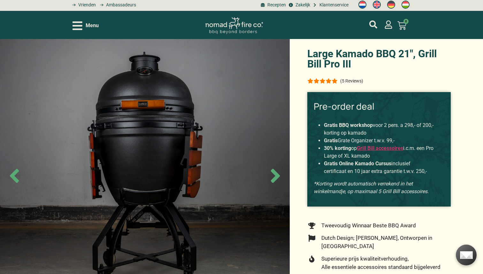
scroll to position [1, 0]
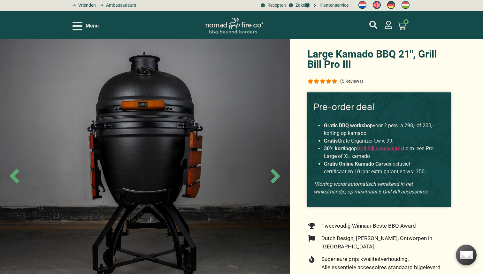
click at [76, 26] on icon "Open/Close Menu" at bounding box center [77, 26] width 10 height 9
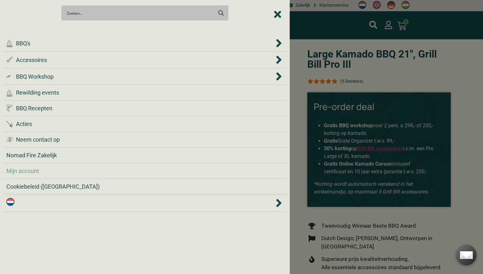
click at [53, 167] on div "Mijn account" at bounding box center [144, 170] width 277 height 9
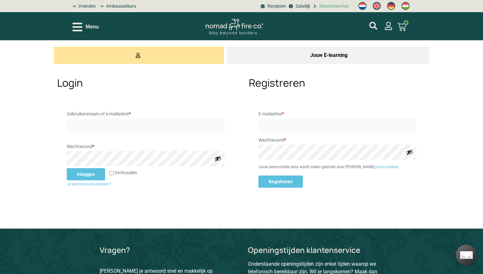
click at [326, 7] on span "Klantenservice" at bounding box center [333, 6] width 31 height 7
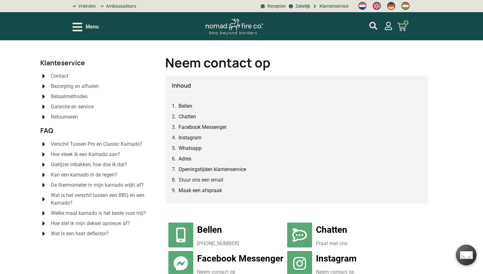
click at [82, 95] on span "Betaalmethodes" at bounding box center [68, 97] width 38 height 8
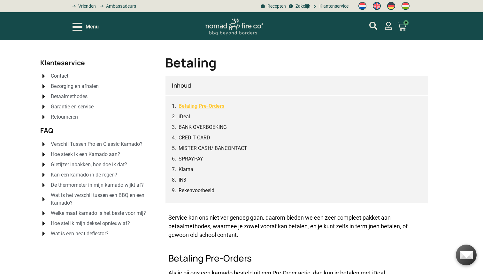
click at [206, 107] on link "Betaling Pre-Orders" at bounding box center [201, 106] width 46 height 8
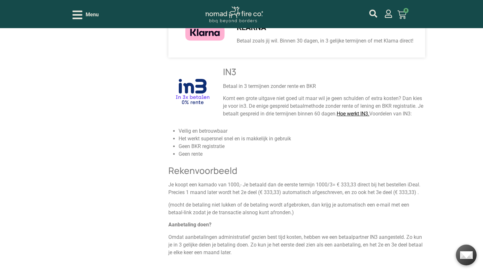
scroll to position [1052, 0]
click at [362, 111] on link "Hoe werkt IN3." at bounding box center [353, 114] width 34 height 6
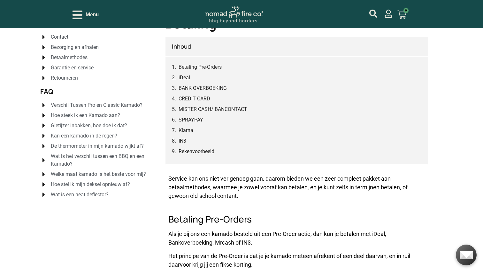
scroll to position [37, 0]
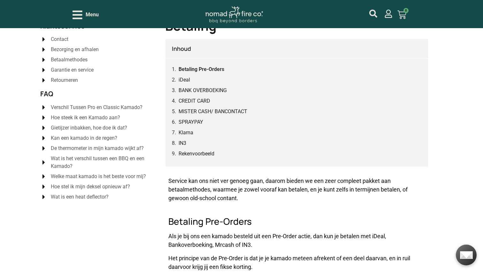
click at [200, 70] on link "Betaling Pre-Orders" at bounding box center [201, 69] width 46 height 8
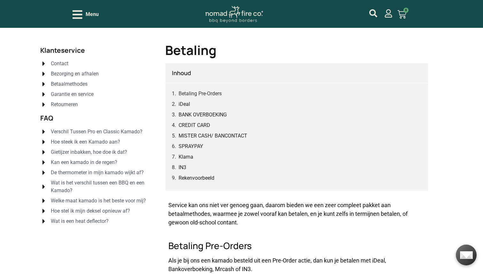
scroll to position [0, 0]
